Goal: Task Accomplishment & Management: Manage account settings

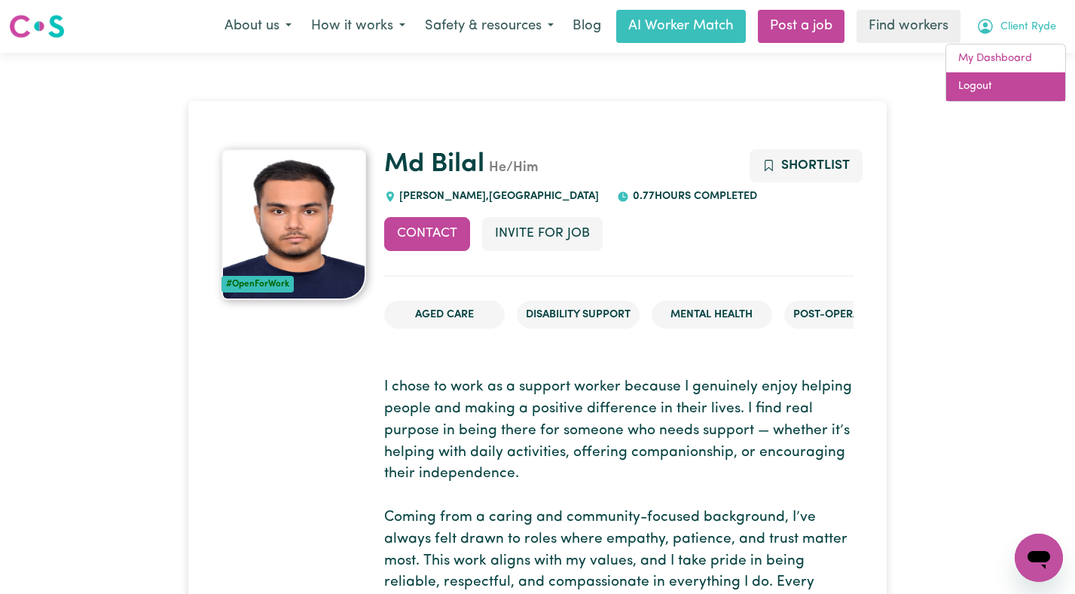
click at [983, 83] on link "Logout" at bounding box center [1006, 86] width 119 height 29
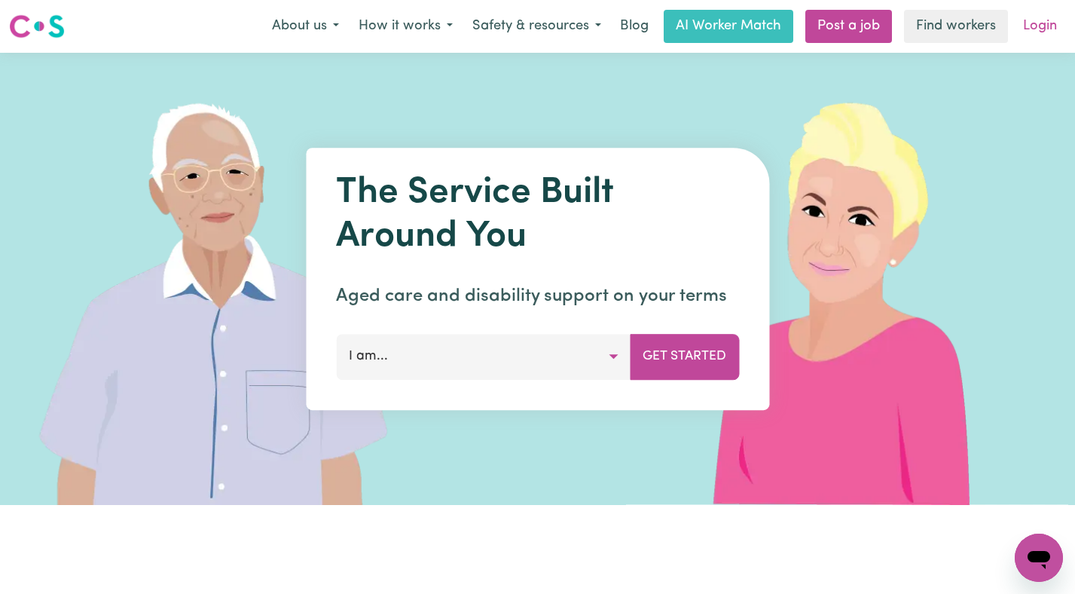
click at [1048, 17] on link "Login" at bounding box center [1040, 26] width 52 height 33
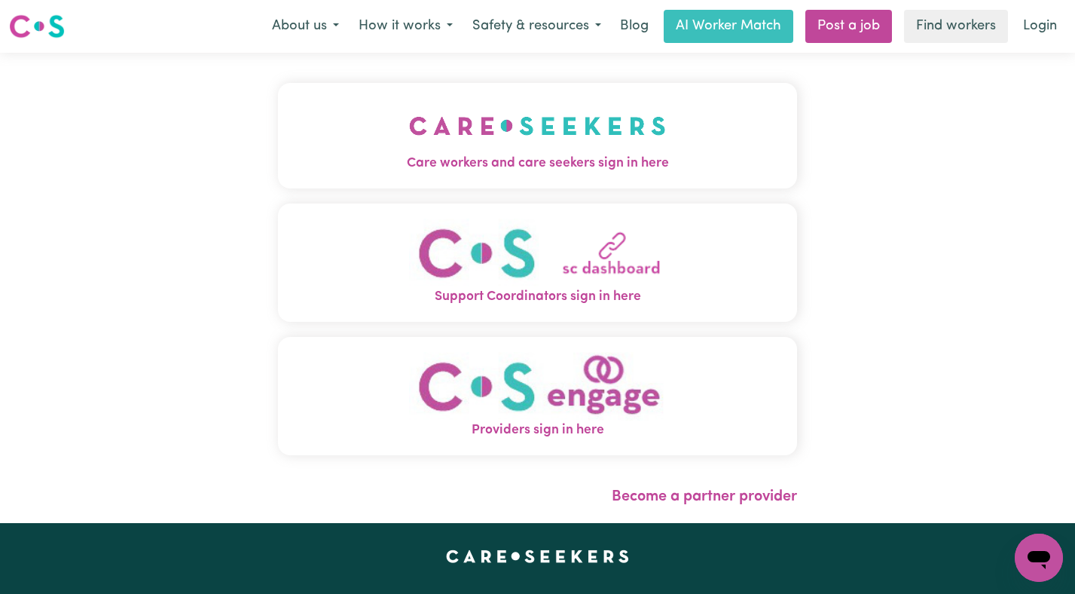
click at [544, 150] on img "Care workers and care seekers sign in here" at bounding box center [537, 126] width 257 height 56
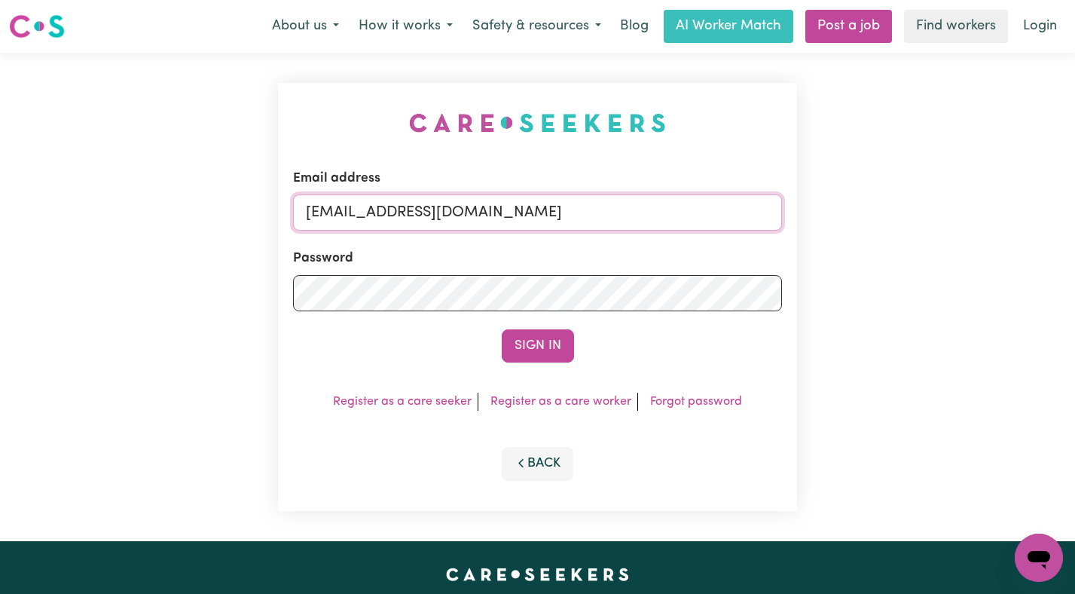
drag, startPoint x: 695, startPoint y: 214, endPoint x: 380, endPoint y: 213, distance: 315.0
click at [380, 213] on input "[EMAIL_ADDRESS][DOMAIN_NAME]" at bounding box center [538, 212] width 490 height 36
paste input "ClientRydePCS"
type input "[EMAIL_ADDRESS][DOMAIN_NAME]"
click at [502, 329] on button "Sign In" at bounding box center [538, 345] width 72 height 33
